Goal: Task Accomplishment & Management: Use online tool/utility

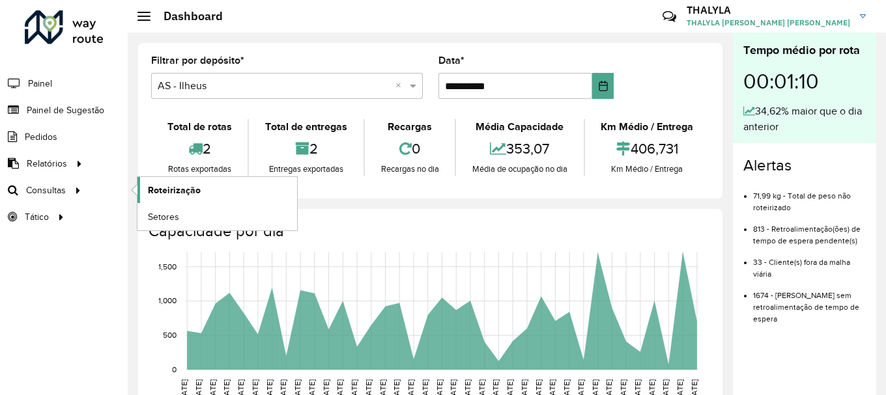
click at [175, 189] on span "Roteirização" at bounding box center [174, 191] width 53 height 14
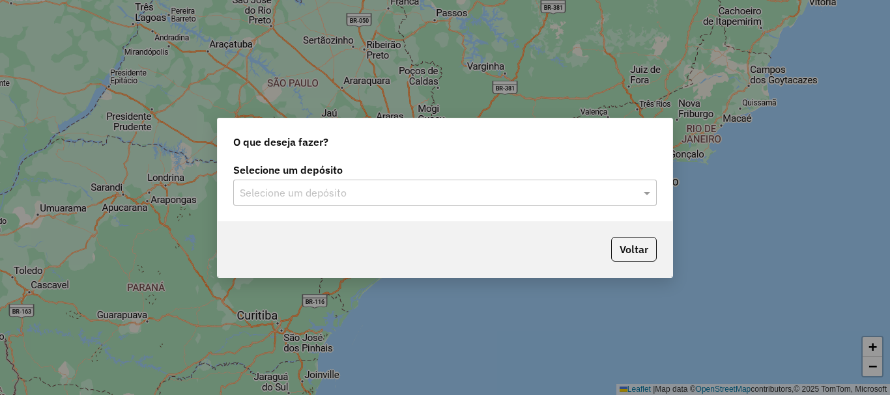
click at [424, 190] on input "text" at bounding box center [432, 194] width 384 height 16
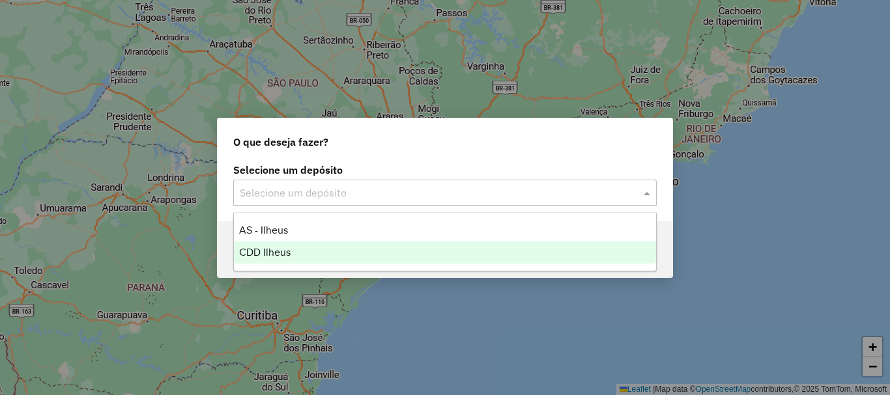
click at [279, 259] on div "CDD Ilheus" at bounding box center [445, 253] width 422 height 22
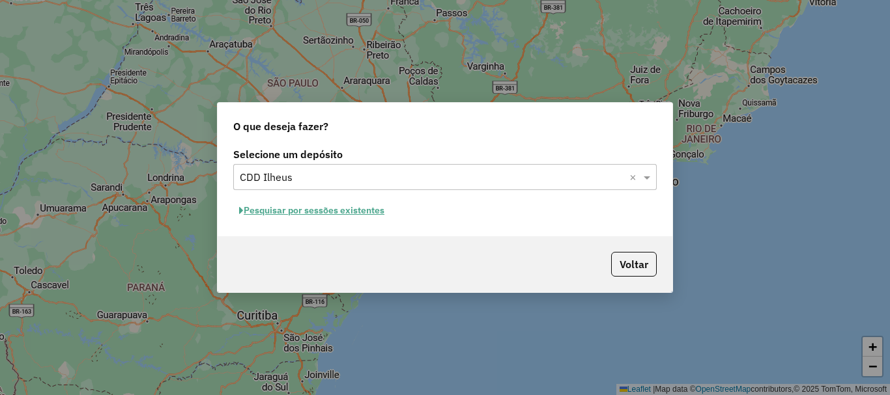
click at [336, 206] on button "Pesquisar por sessões existentes" at bounding box center [311, 211] width 157 height 20
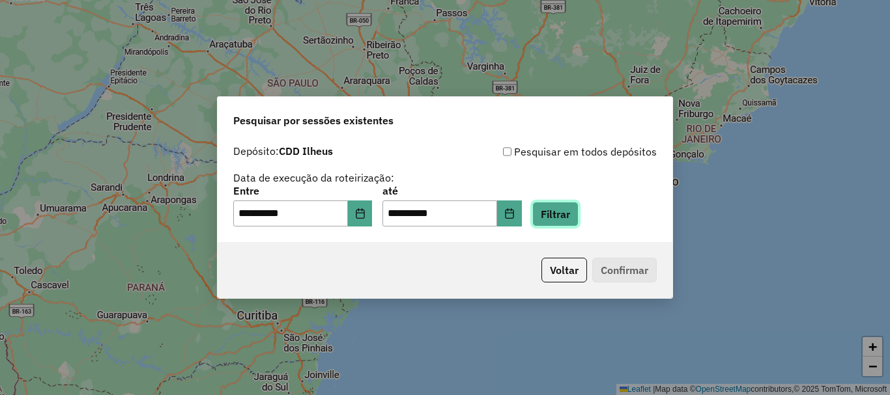
click at [578, 221] on button "Filtrar" at bounding box center [555, 214] width 46 height 25
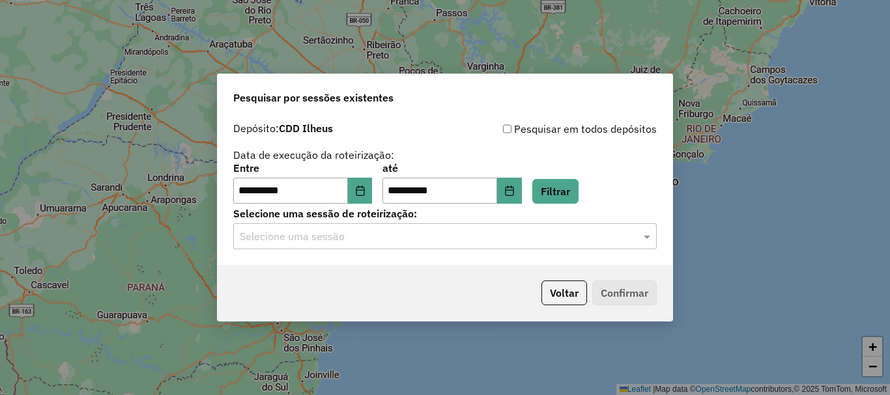
click at [565, 234] on input "text" at bounding box center [432, 237] width 384 height 16
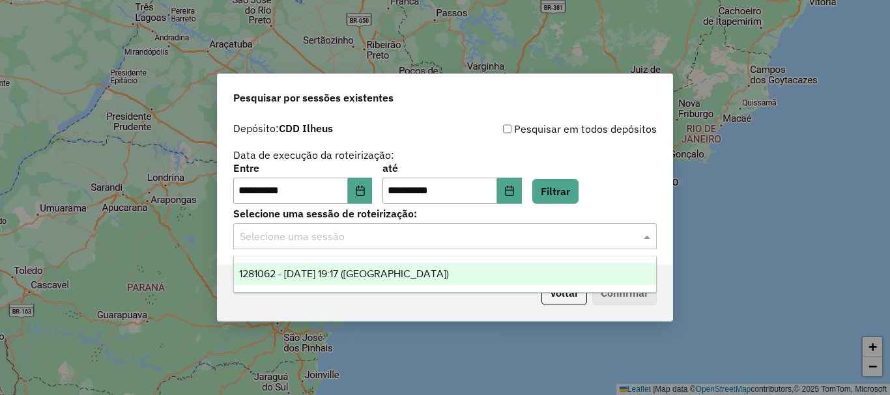
click at [386, 273] on span "1281062 - 23/09/2025 19:17 (Rota)" at bounding box center [344, 273] width 210 height 11
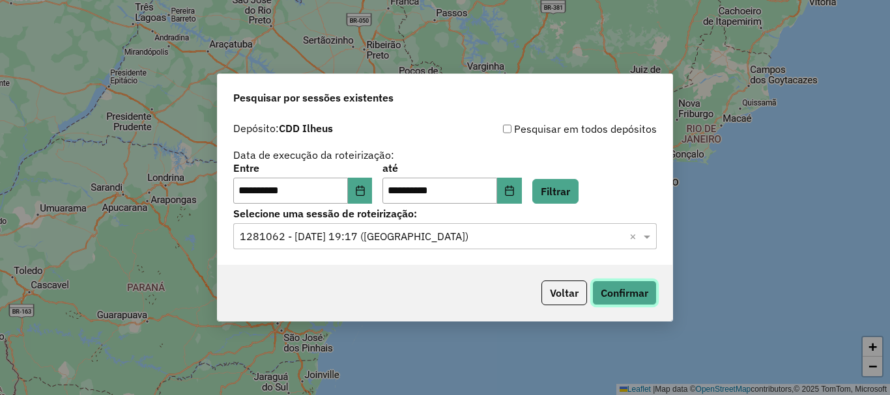
click at [614, 295] on button "Confirmar" at bounding box center [624, 293] width 64 height 25
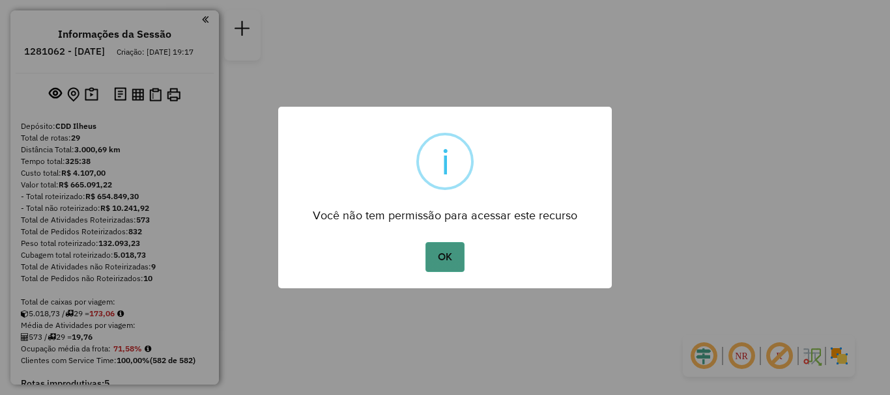
click at [458, 265] on button "OK" at bounding box center [444, 257] width 38 height 30
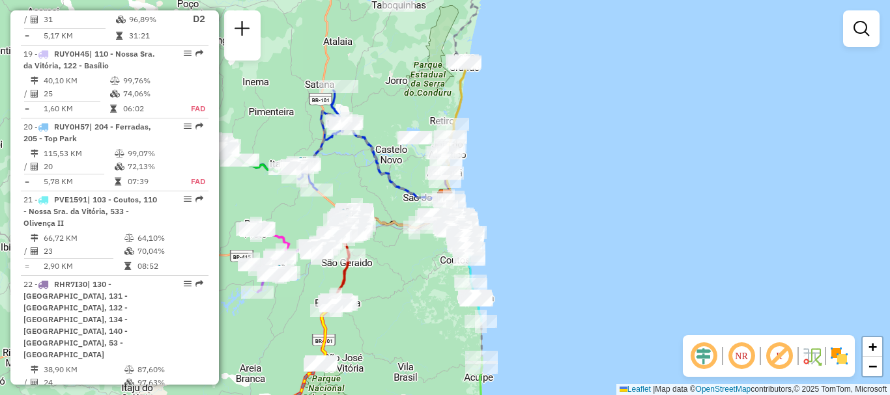
scroll to position [1889, 0]
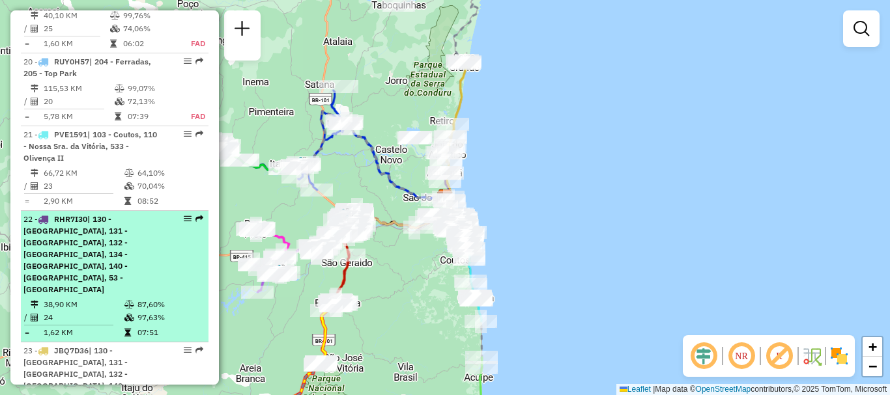
drag, startPoint x: 122, startPoint y: 208, endPoint x: 176, endPoint y: 215, distance: 55.1
drag, startPoint x: 176, startPoint y: 215, endPoint x: 160, endPoint y: 199, distance: 22.6
drag, startPoint x: 160, startPoint y: 199, endPoint x: 199, endPoint y: 219, distance: 43.4
click at [199, 219] on div "22 - RHR7I30 | 130 - [GEOGRAPHIC_DATA], 131 - [GEOGRAPHIC_DATA], 132 - [GEOGRAP…" at bounding box center [114, 255] width 182 height 82
select select "**********"
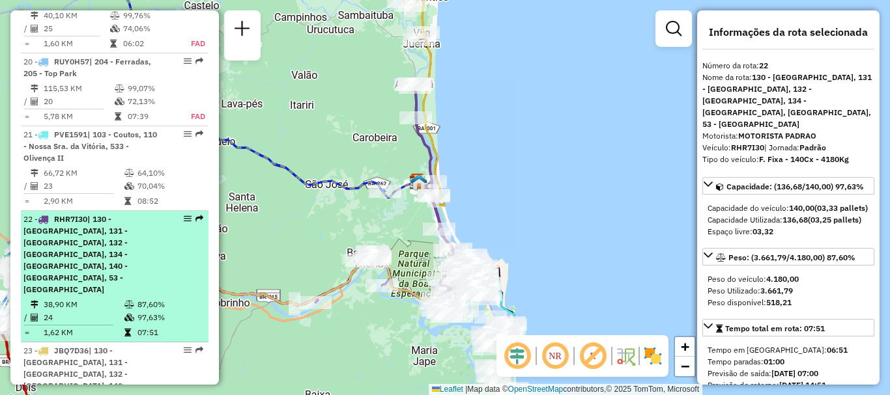
drag, startPoint x: 188, startPoint y: 188, endPoint x: 190, endPoint y: 195, distance: 7.4
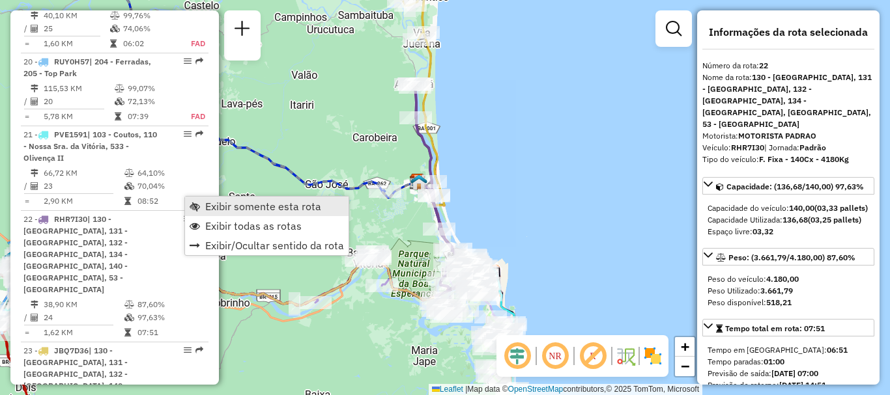
click at [236, 211] on span "Exibir somente esta rota" at bounding box center [263, 206] width 116 height 10
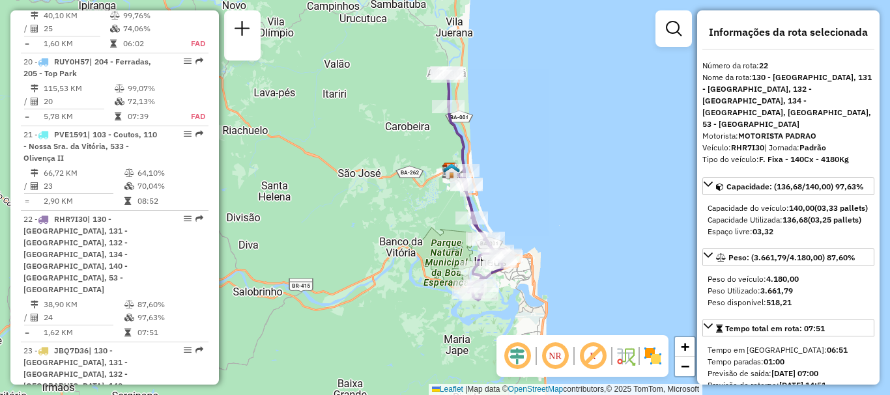
drag, startPoint x: 535, startPoint y: 251, endPoint x: 567, endPoint y: 241, distance: 34.2
click at [567, 241] on div "Janela de atendimento Grade de atendimento Capacidade Transportadoras Veículos …" at bounding box center [445, 197] width 890 height 395
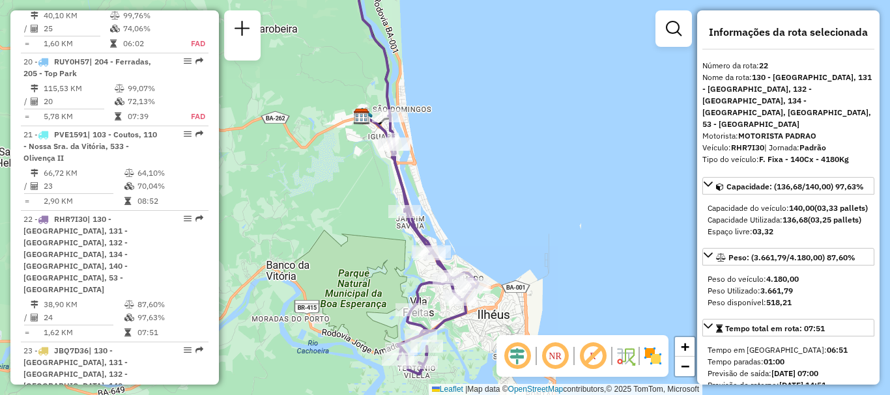
drag, startPoint x: 527, startPoint y: 270, endPoint x: 556, endPoint y: 293, distance: 36.6
click at [556, 293] on div "Janela de atendimento Grade de atendimento Capacidade Transportadoras Veículos …" at bounding box center [445, 197] width 890 height 395
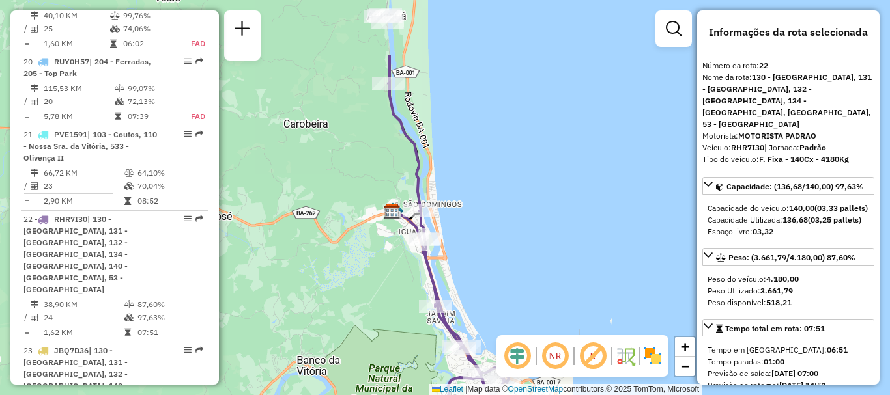
drag, startPoint x: 530, startPoint y: 212, endPoint x: 561, endPoint y: 307, distance: 99.9
click at [561, 307] on div "Janela de atendimento Grade de atendimento Capacidade Transportadoras Veículos …" at bounding box center [445, 197] width 890 height 395
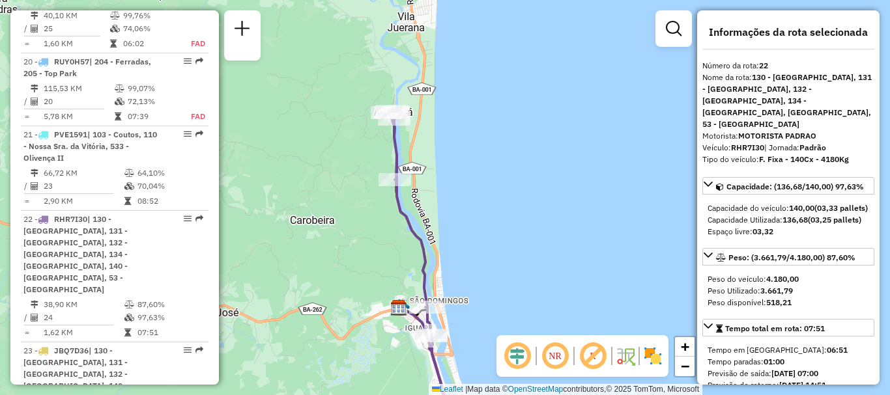
drag, startPoint x: 538, startPoint y: 212, endPoint x: 544, endPoint y: 309, distance: 96.6
click at [544, 309] on div "Janela de atendimento Grade de atendimento Capacidade Transportadoras Veículos …" at bounding box center [445, 197] width 890 height 395
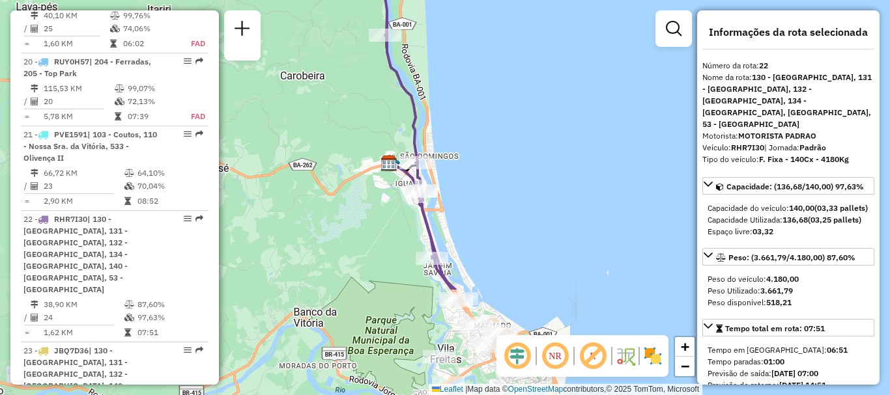
drag, startPoint x: 491, startPoint y: 275, endPoint x: 501, endPoint y: 169, distance: 106.7
click at [480, 124] on div "Janela de atendimento Grade de atendimento Capacidade Transportadoras Veículos …" at bounding box center [445, 197] width 890 height 395
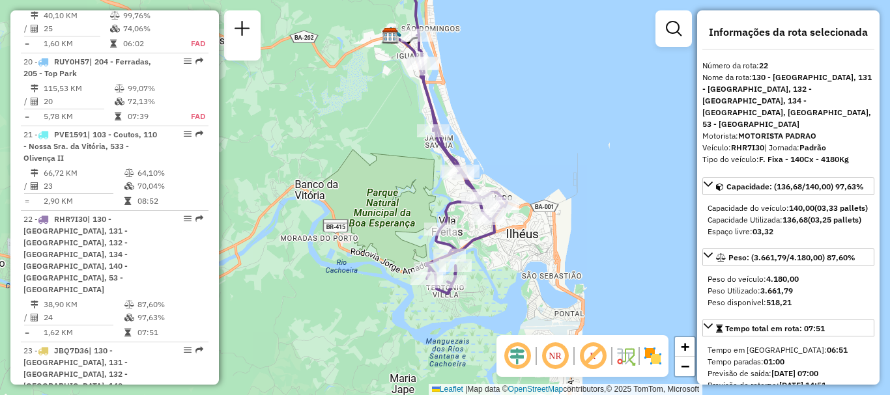
drag, startPoint x: 514, startPoint y: 267, endPoint x: 516, endPoint y: 147, distance: 120.5
click at [516, 147] on div "Janela de atendimento Grade de atendimento Capacidade Transportadoras Veículos …" at bounding box center [445, 197] width 890 height 395
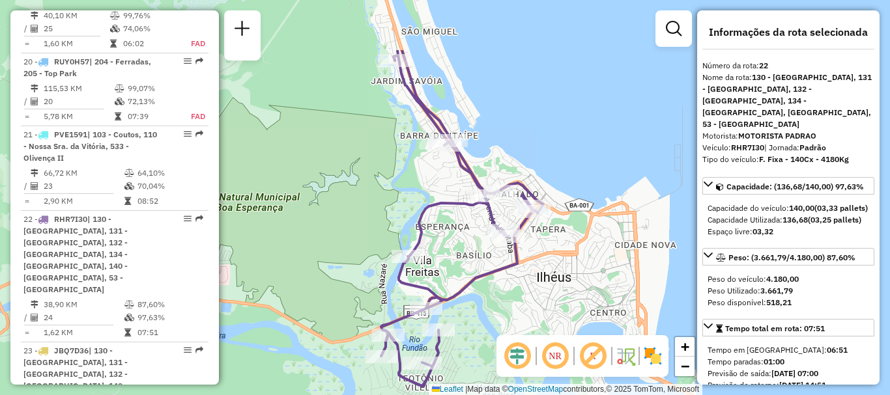
drag, startPoint x: 552, startPoint y: 167, endPoint x: 576, endPoint y: 235, distance: 72.5
click at [576, 235] on div "Janela de atendimento Grade de atendimento Capacidade Transportadoras Veículos …" at bounding box center [445, 197] width 890 height 395
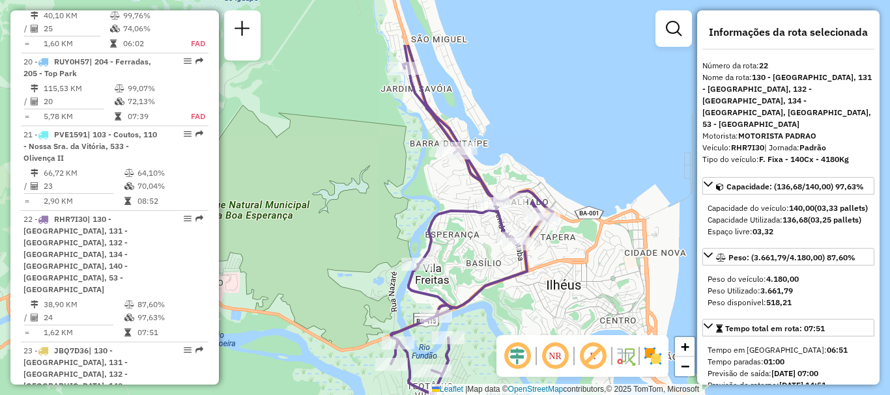
drag, startPoint x: 571, startPoint y: 251, endPoint x: 562, endPoint y: 335, distance: 85.1
click at [562, 335] on hb-router-mapa "Informações da Sessão 1281062 - [DATE] Criação: [DATE] 19:17 Depósito: CDD Ilhe…" at bounding box center [445, 197] width 890 height 395
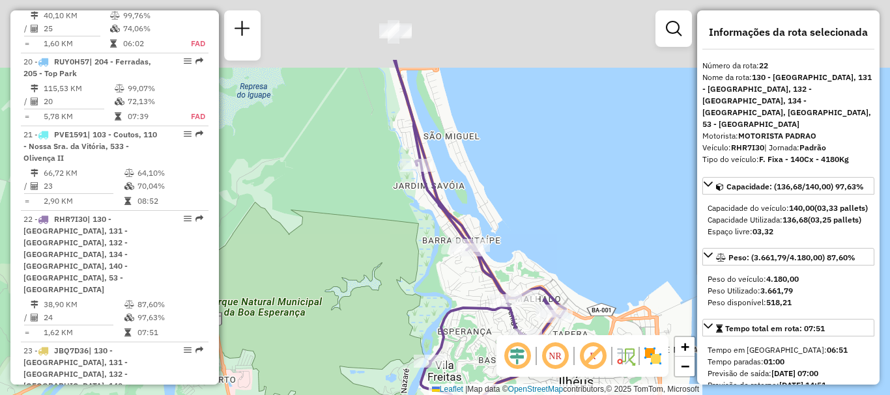
drag, startPoint x: 565, startPoint y: 187, endPoint x: 602, endPoint y: 290, distance: 109.6
click at [602, 290] on div "Janela de atendimento Grade de atendimento Capacidade Transportadoras Veículos …" at bounding box center [445, 197] width 890 height 395
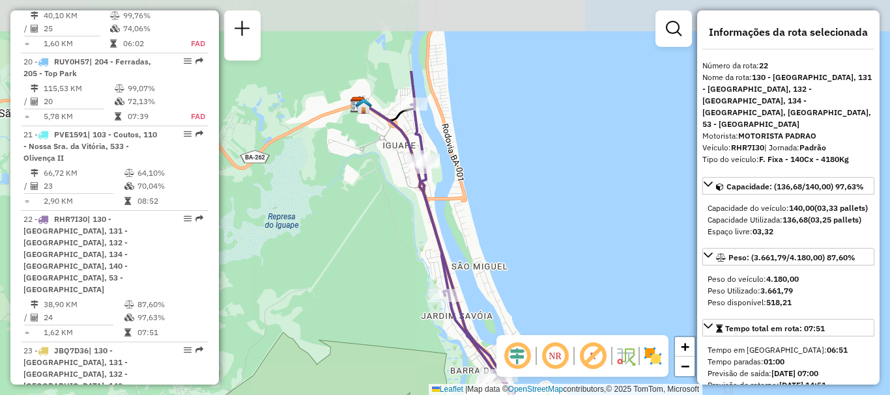
drag, startPoint x: 572, startPoint y: 238, endPoint x: 585, endPoint y: 302, distance: 65.9
click at [585, 302] on div "Janela de atendimento Grade de atendimento Capacidade Transportadoras Veículos …" at bounding box center [445, 197] width 890 height 395
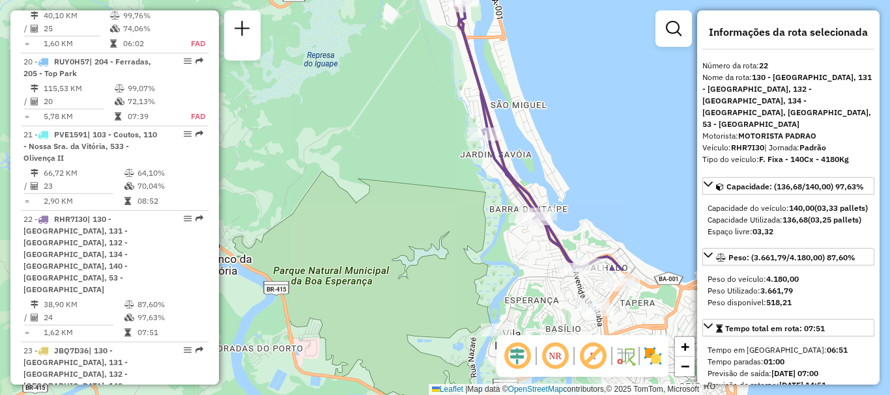
drag, startPoint x: 524, startPoint y: 203, endPoint x: 567, endPoint y: 36, distance: 172.2
click at [563, 34] on div "Janela de atendimento Grade de atendimento Capacidade Transportadoras Veículos …" at bounding box center [445, 197] width 890 height 395
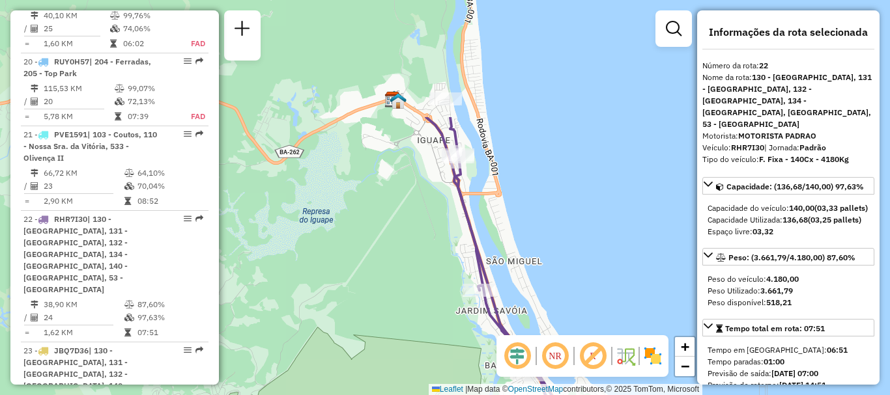
drag, startPoint x: 566, startPoint y: 143, endPoint x: 561, endPoint y: 312, distance: 169.4
click at [561, 312] on div "Janela de atendimento Grade de atendimento Capacidade Transportadoras Veículos …" at bounding box center [445, 197] width 890 height 395
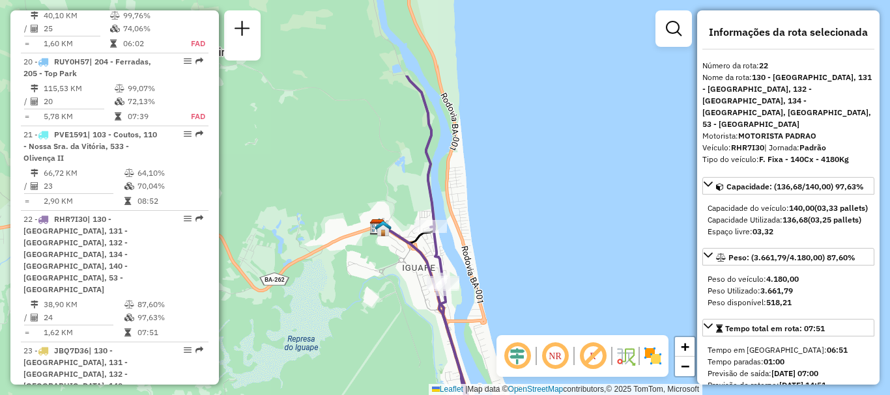
drag, startPoint x: 567, startPoint y: 106, endPoint x: 546, endPoint y: 269, distance: 164.1
click at [546, 269] on div "Janela de atendimento Grade de atendimento Capacidade Transportadoras Veículos …" at bounding box center [445, 197] width 890 height 395
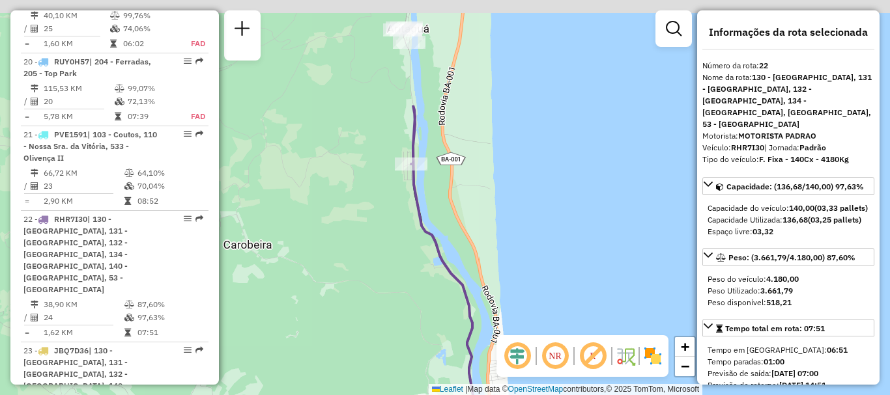
drag, startPoint x: 537, startPoint y: 105, endPoint x: 599, endPoint y: 295, distance: 199.8
click at [599, 295] on div "Janela de atendimento Grade de atendimento Capacidade Transportadoras Veículos …" at bounding box center [445, 197] width 890 height 395
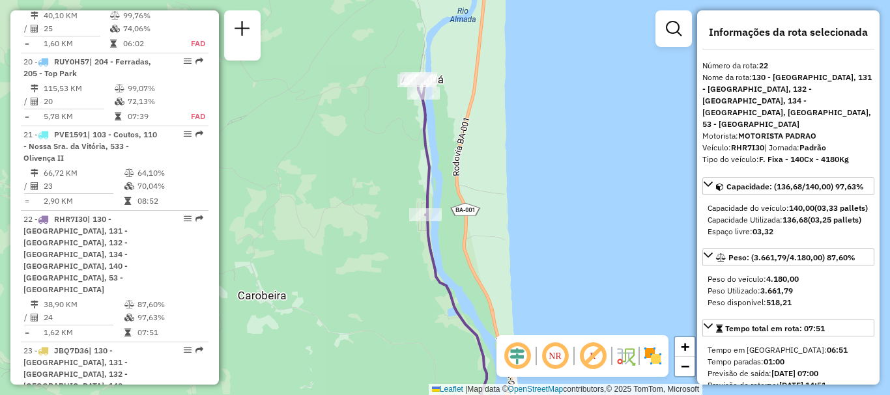
drag, startPoint x: 516, startPoint y: 138, endPoint x: 520, endPoint y: 163, distance: 25.0
click at [520, 163] on div "Janela de atendimento Grade de atendimento Capacidade Transportadoras Veículos …" at bounding box center [445, 197] width 890 height 395
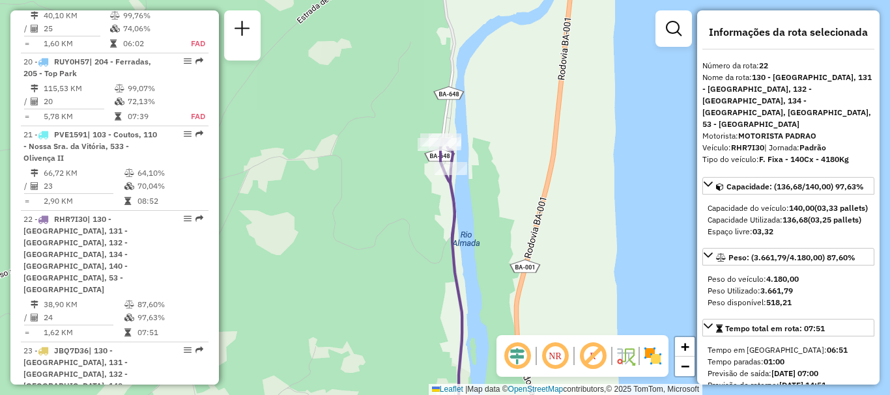
drag, startPoint x: 483, startPoint y: 96, endPoint x: 490, endPoint y: 189, distance: 92.8
click at [490, 189] on div "Janela de atendimento Grade de atendimento Capacidade Transportadoras Veículos …" at bounding box center [445, 197] width 890 height 395
